Goal: Task Accomplishment & Management: Manage account settings

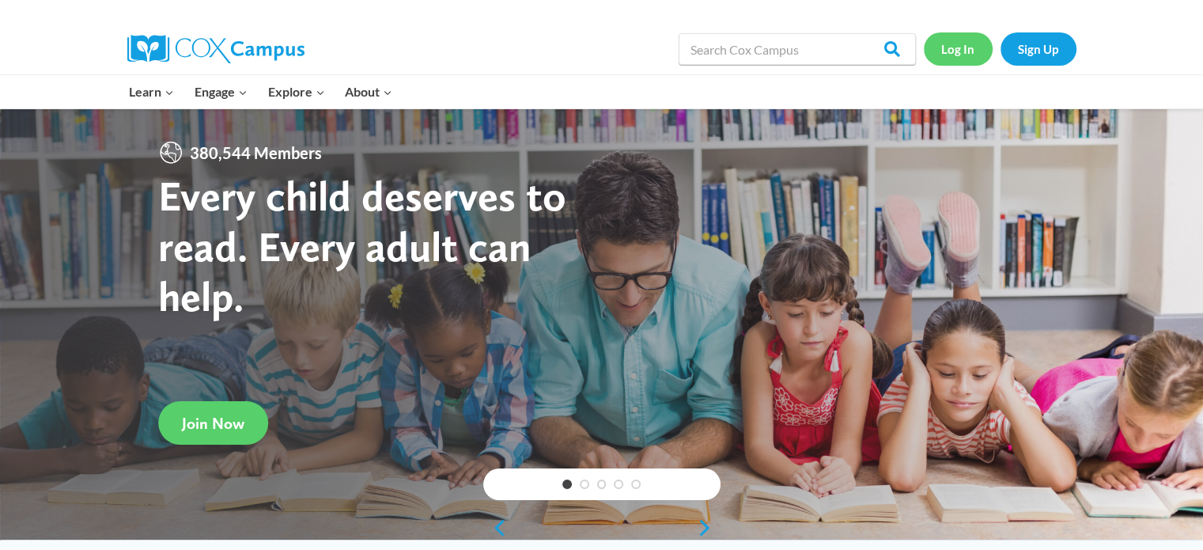
click at [972, 44] on link "Log In" at bounding box center [958, 48] width 69 height 32
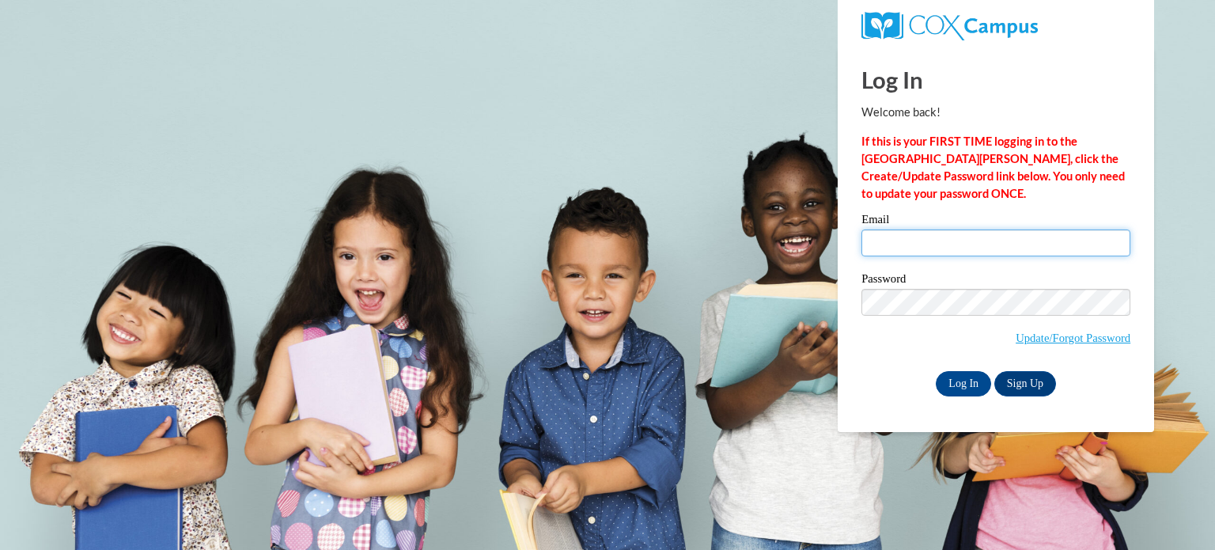
click at [934, 252] on input "Email" at bounding box center [996, 242] width 269 height 27
type input "aguiarem@wauwatosa.k12.wi.us"
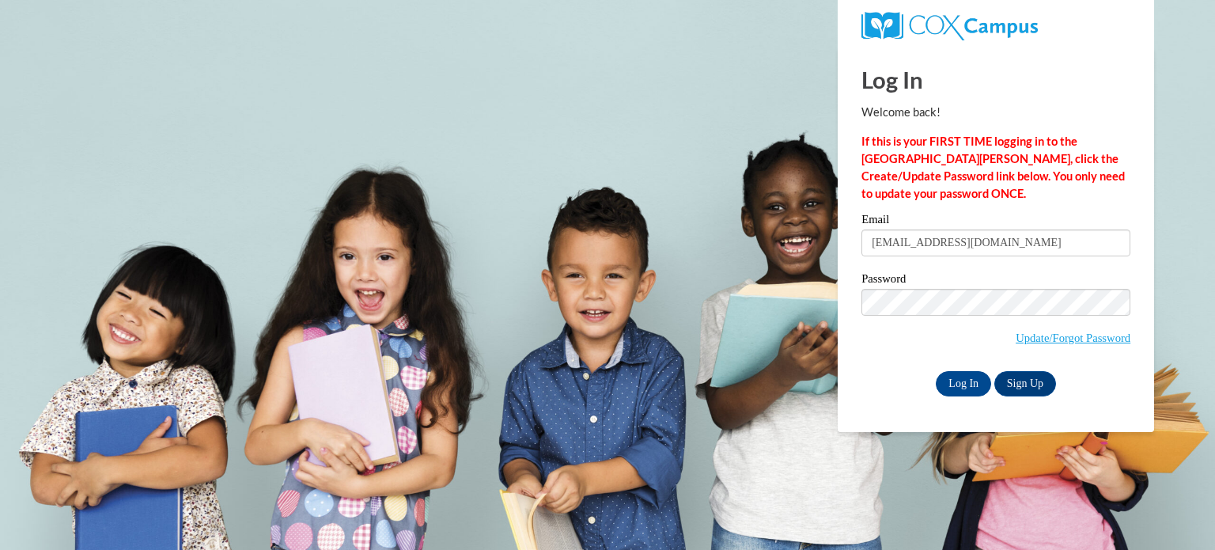
click at [968, 287] on label "Password" at bounding box center [996, 281] width 269 height 16
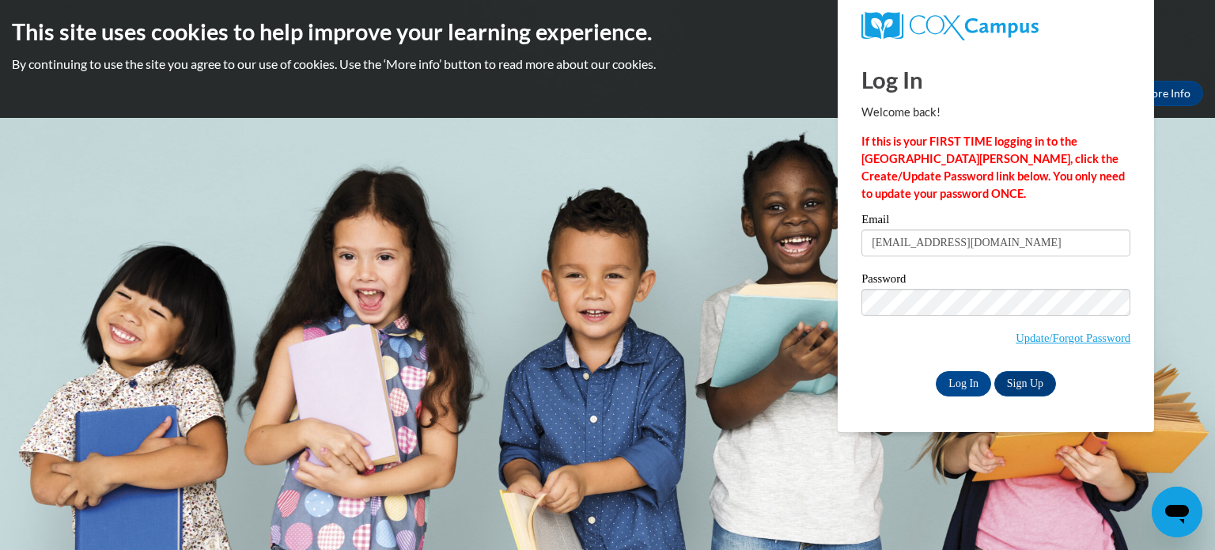
click at [968, 403] on div "Log In Welcome back! If this is your FIRST TIME logging in to the NEW Cox Campu…" at bounding box center [996, 239] width 340 height 385
click at [961, 379] on input "Log In" at bounding box center [963, 383] width 55 height 25
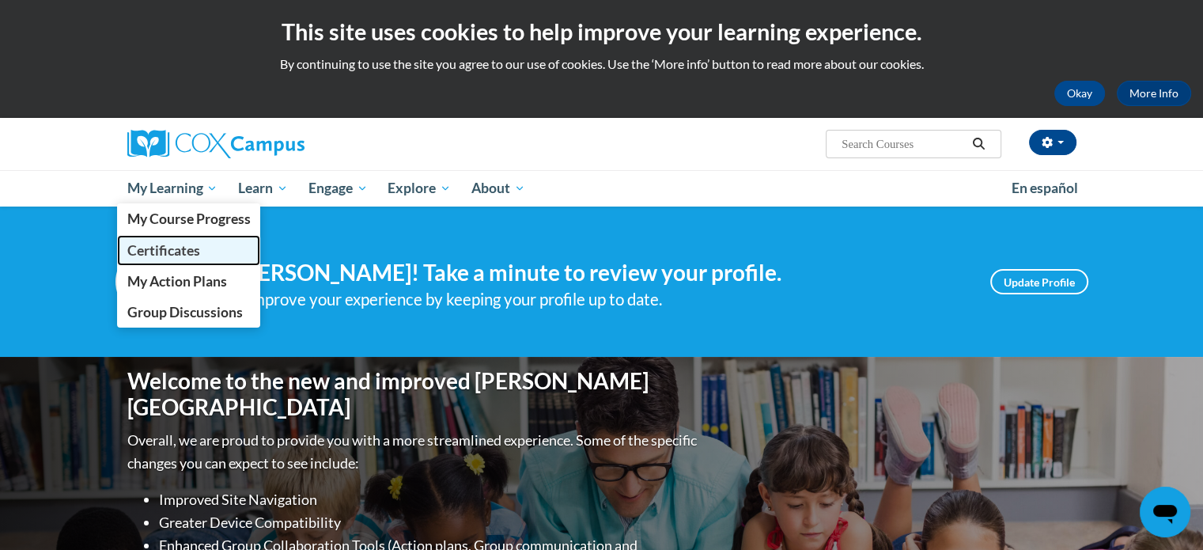
click at [177, 239] on link "Certificates" at bounding box center [189, 250] width 144 height 31
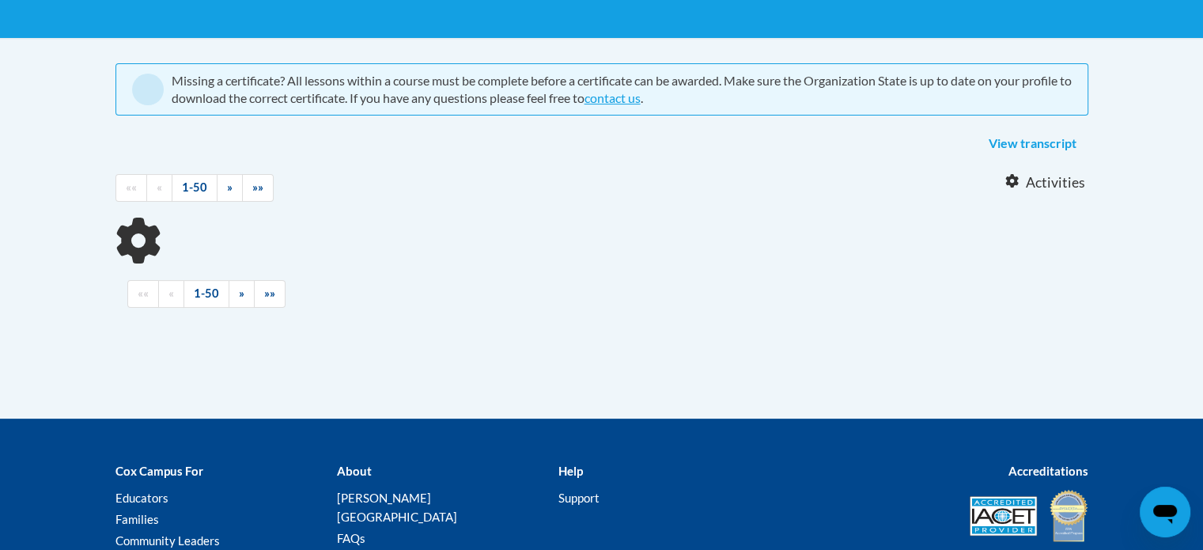
scroll to position [291, 0]
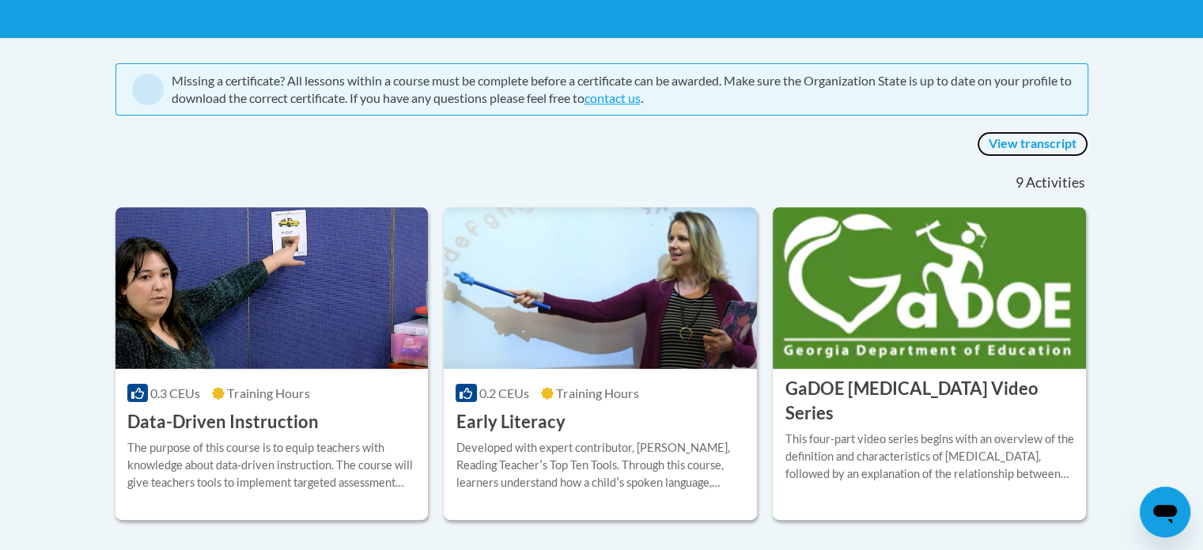
click at [1011, 137] on link "View transcript" at bounding box center [1033, 143] width 112 height 25
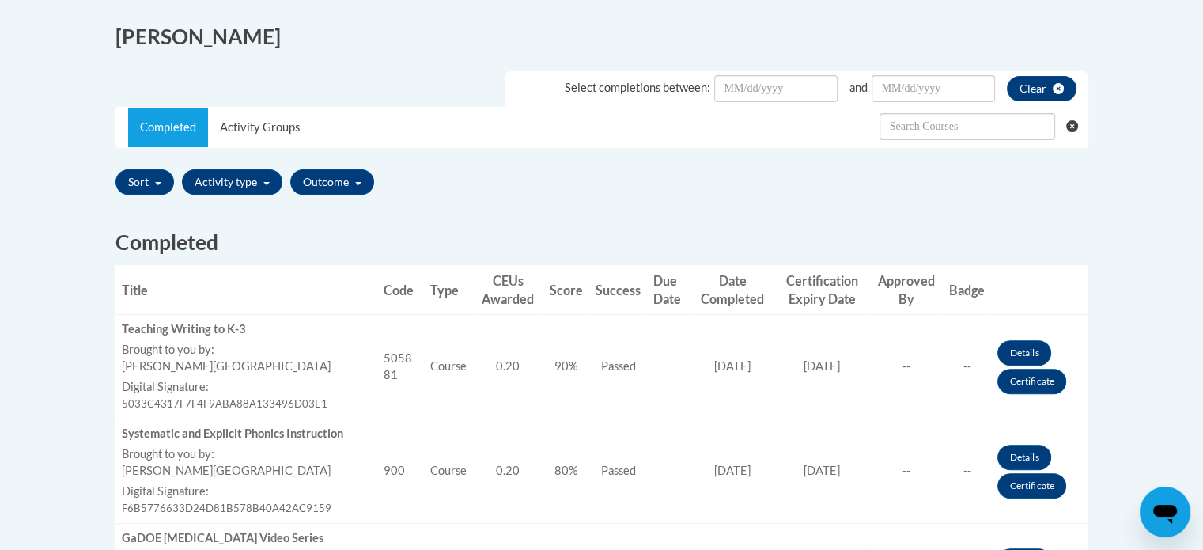
scroll to position [196, 0]
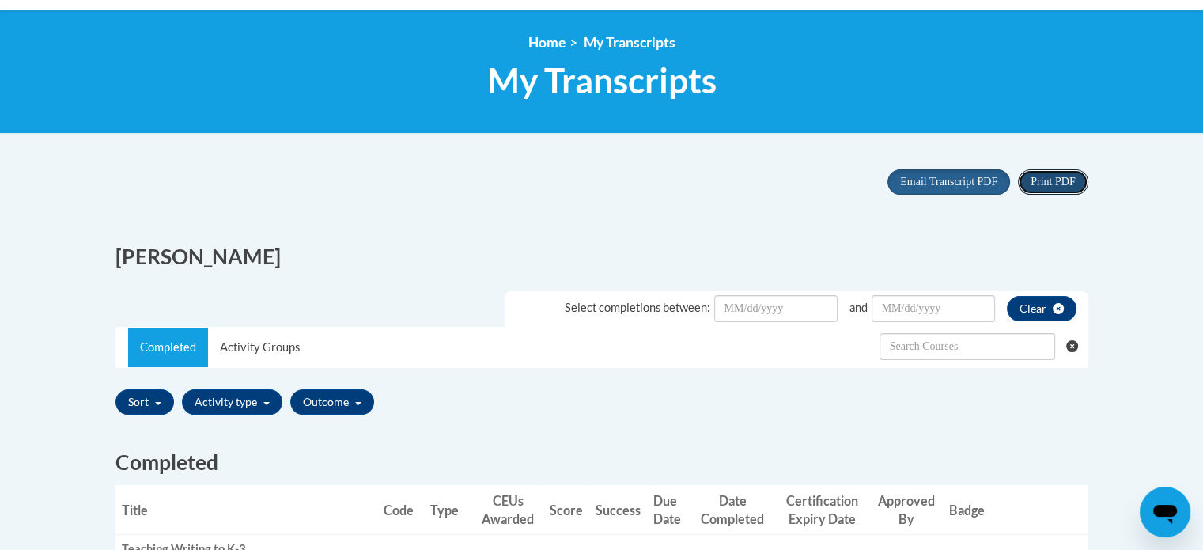
click at [1054, 176] on span "Print PDF" at bounding box center [1053, 182] width 44 height 12
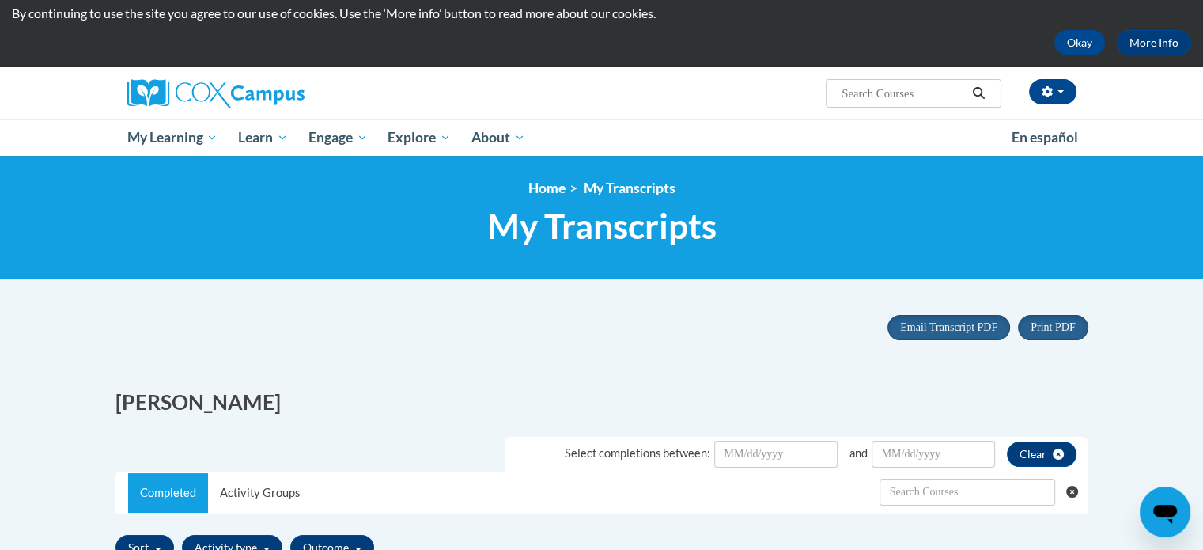
scroll to position [0, 0]
